Goal: Check status: Check status

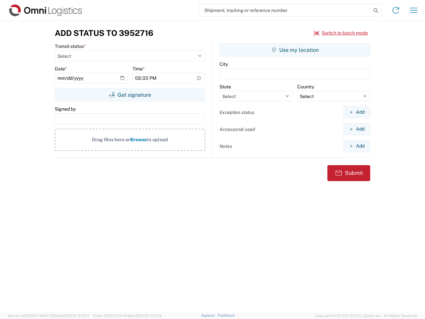
click at [285, 10] on input "search" at bounding box center [285, 10] width 172 height 13
click at [376, 11] on icon at bounding box center [375, 10] width 9 height 9
click at [396, 10] on icon at bounding box center [395, 10] width 11 height 11
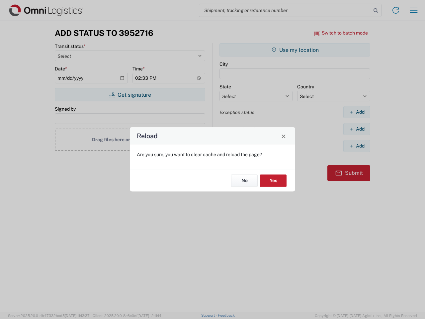
click at [414, 10] on div "Reload Are you sure, you want to clear cache and reload the page? No Yes" at bounding box center [212, 159] width 425 height 319
click at [341, 33] on div "Reload Are you sure, you want to clear cache and reload the page? No Yes" at bounding box center [212, 159] width 425 height 319
click at [130, 95] on div "Reload Are you sure, you want to clear cache and reload the page? No Yes" at bounding box center [212, 159] width 425 height 319
click at [295, 50] on div "Reload Are you sure, you want to clear cache and reload the page? No Yes" at bounding box center [212, 159] width 425 height 319
click at [357, 112] on div "Reload Are you sure, you want to clear cache and reload the page? No Yes" at bounding box center [212, 159] width 425 height 319
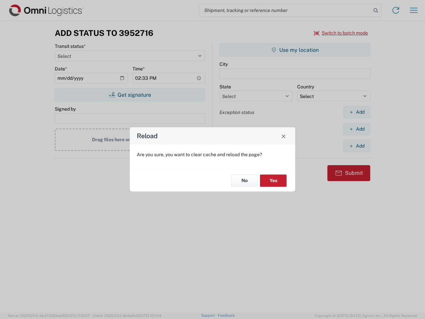
click at [357, 129] on div "Reload Are you sure, you want to clear cache and reload the page? No Yes" at bounding box center [212, 159] width 425 height 319
click at [357, 146] on div "Reload Are you sure, you want to clear cache and reload the page? No Yes" at bounding box center [212, 159] width 425 height 319
